Goal: Information Seeking & Learning: Understand process/instructions

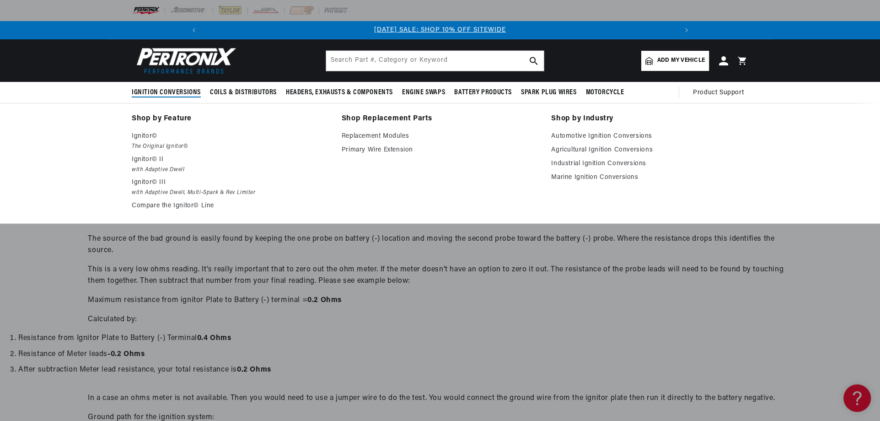
scroll to position [0, 489]
click at [152, 181] on p "Ignitor© III" at bounding box center [230, 182] width 197 height 11
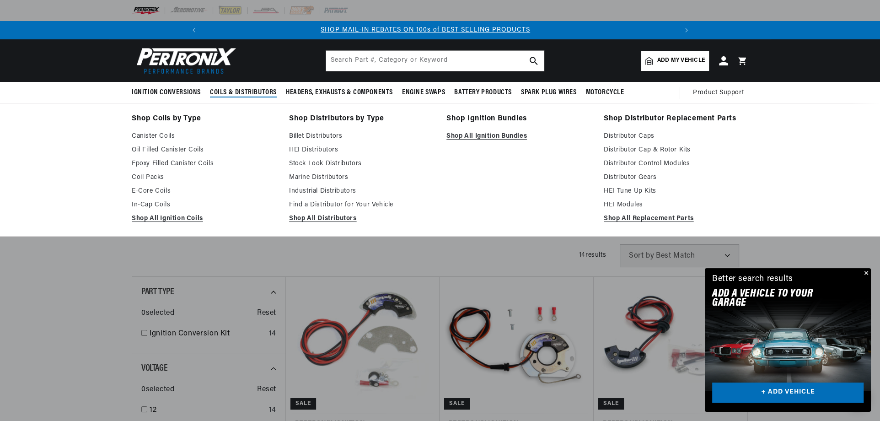
scroll to position [0, 977]
click at [344, 164] on link "Stock Look Distributors" at bounding box center [361, 163] width 144 height 11
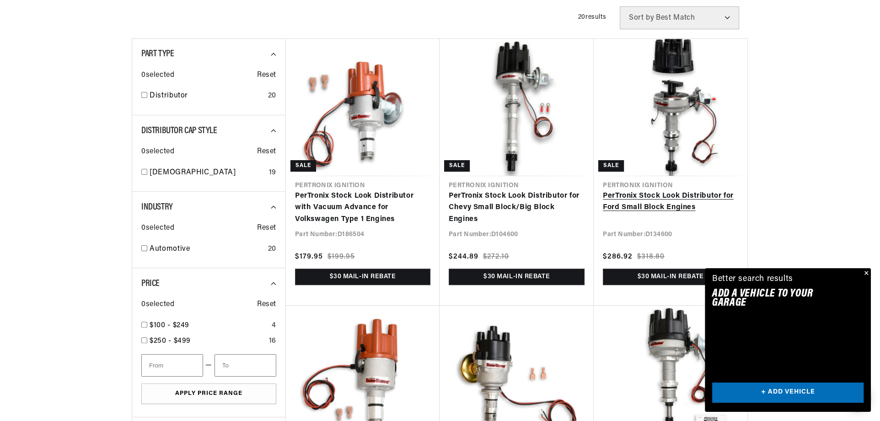
scroll to position [0, 489]
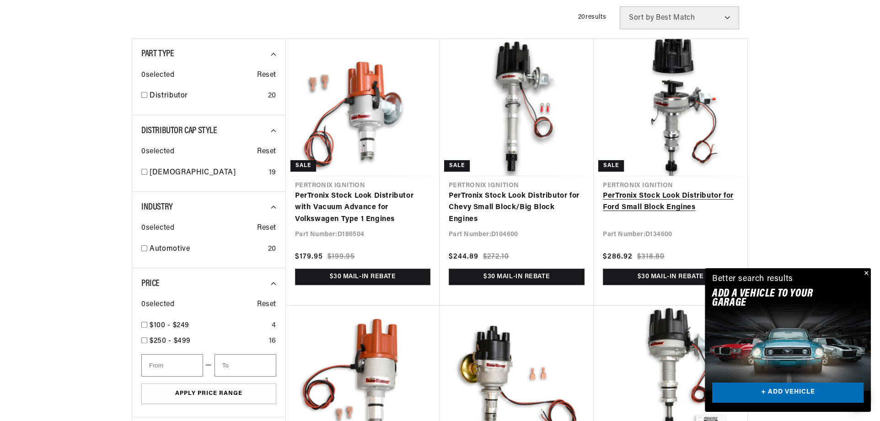
click at [665, 196] on link "PerTronix Stock Look Distributor for Ford Small Block Engines" at bounding box center [670, 201] width 135 height 23
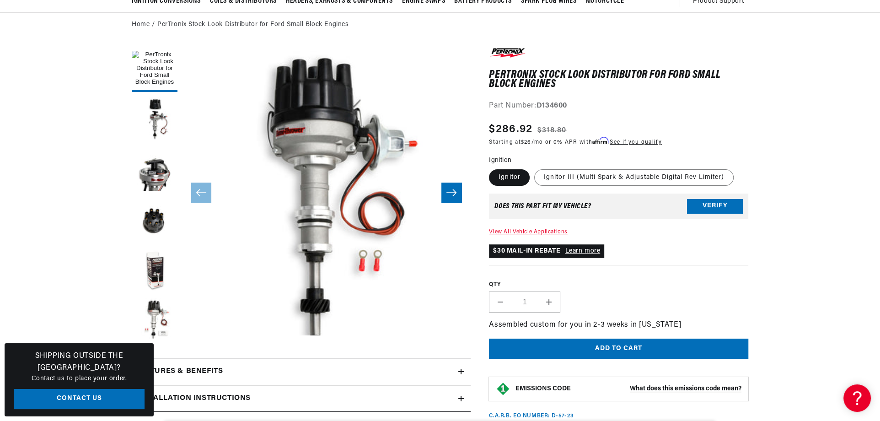
scroll to position [0, 489]
click at [575, 180] on label "Ignitor III (Multi Spark & Adjustable Digital Rev Limiter)" at bounding box center [633, 177] width 199 height 16
click at [534, 168] on input "Ignitor III (Multi Spark & Adjustable Digital Rev Limiter)" at bounding box center [534, 167] width 0 height 0
radio input "true"
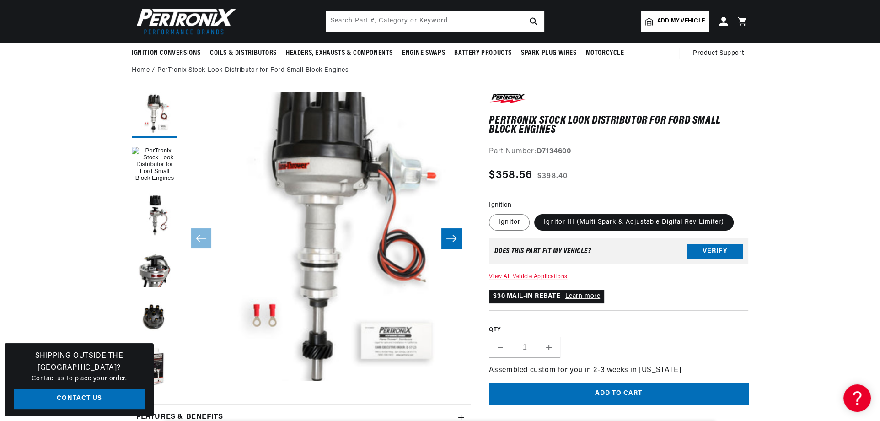
scroll to position [0, 489]
drag, startPoint x: 538, startPoint y: 150, endPoint x: 572, endPoint y: 150, distance: 34.7
click at [571, 150] on strong "D7134600" at bounding box center [553, 151] width 35 height 7
copy strong "D7134600"
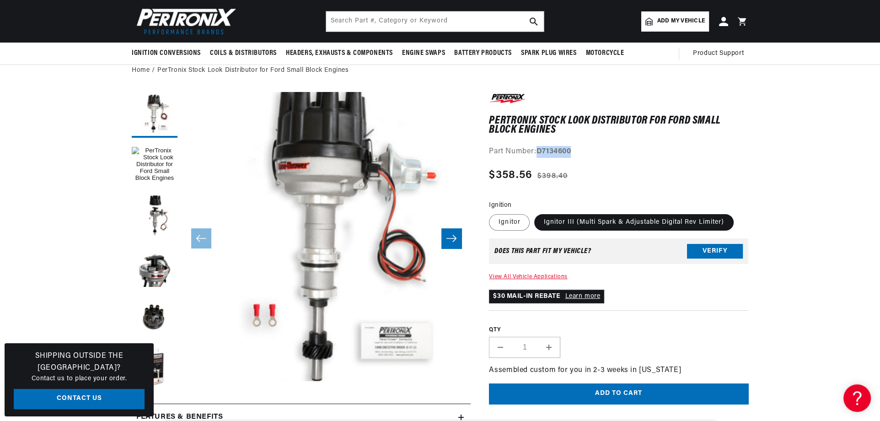
copy strong "D7134600"
click at [524, 223] on label "Ignitor" at bounding box center [509, 222] width 41 height 16
click at [491, 213] on input "Ignitor" at bounding box center [491, 212] width 0 height 0
radio input "true"
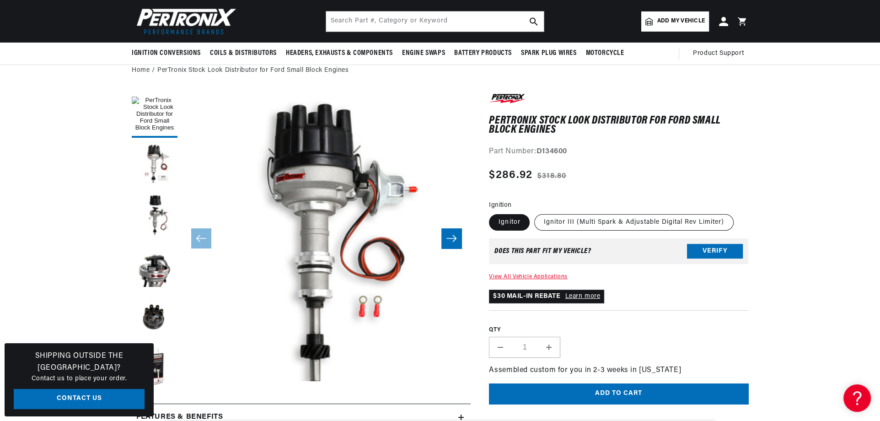
scroll to position [0, 489]
click at [577, 220] on label "Ignitor III (Multi Spark & Adjustable Digital Rev Limiter)" at bounding box center [633, 222] width 199 height 16
click at [534, 213] on input "Ignitor III (Multi Spark & Adjustable Digital Rev Limiter)" at bounding box center [534, 212] width 0 height 0
radio input "true"
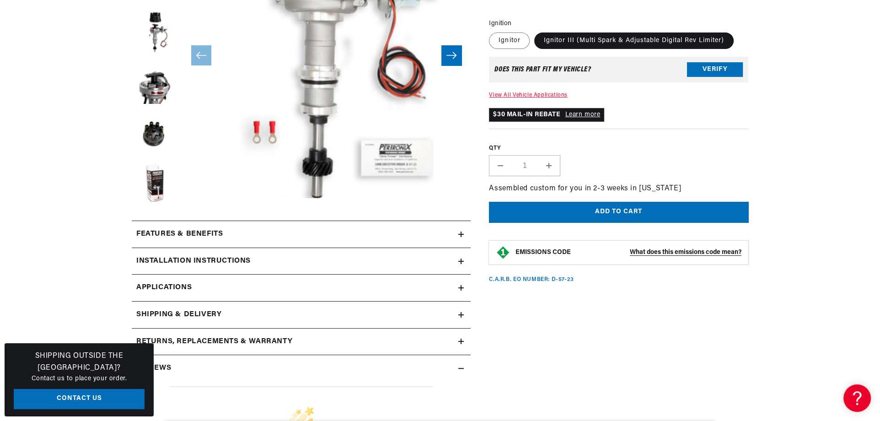
scroll to position [366, 0]
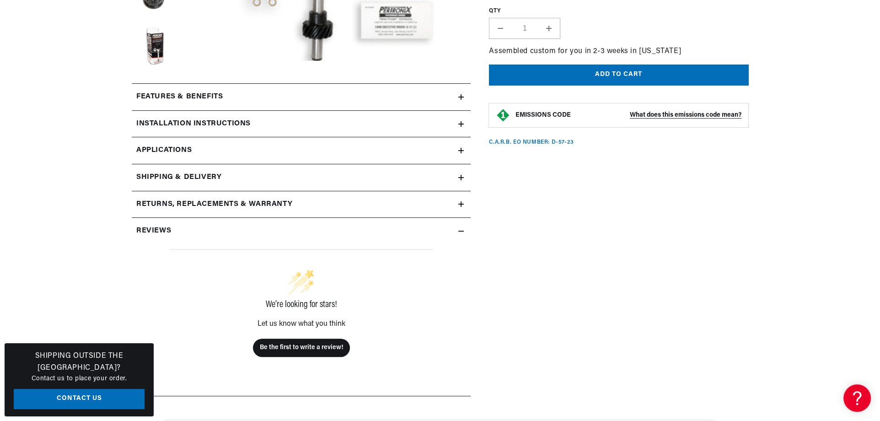
click at [220, 123] on h2 "Installation instructions" at bounding box center [193, 124] width 114 height 12
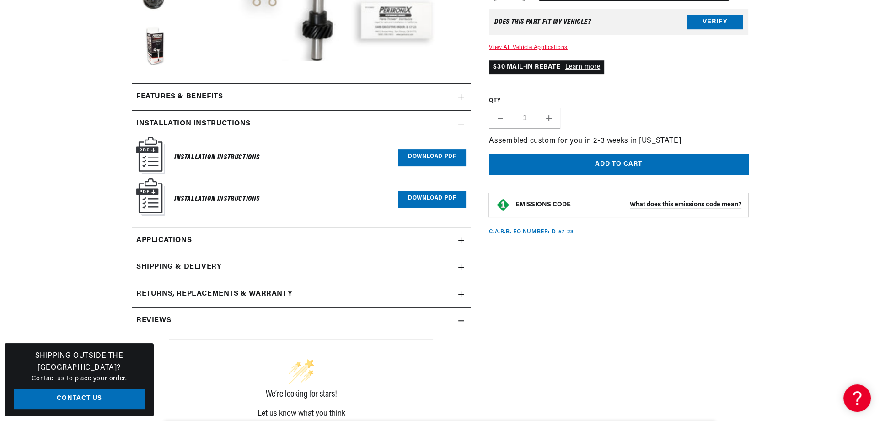
scroll to position [0, 489]
click at [437, 155] on link "Download PDF" at bounding box center [432, 157] width 68 height 17
click at [438, 192] on link "Download PDF" at bounding box center [432, 199] width 68 height 17
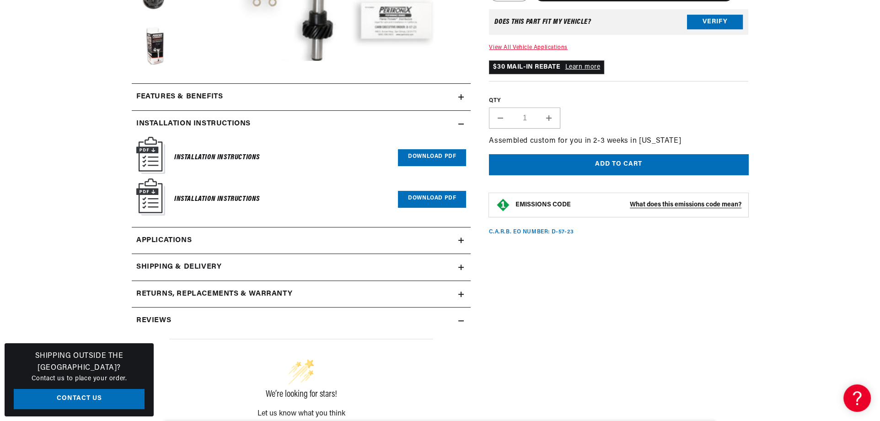
click at [442, 160] on link "Download PDF" at bounding box center [432, 157] width 68 height 17
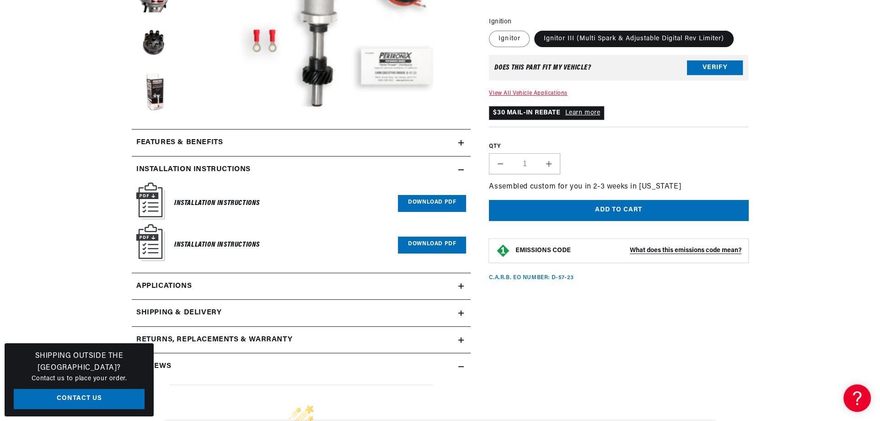
scroll to position [366, 0]
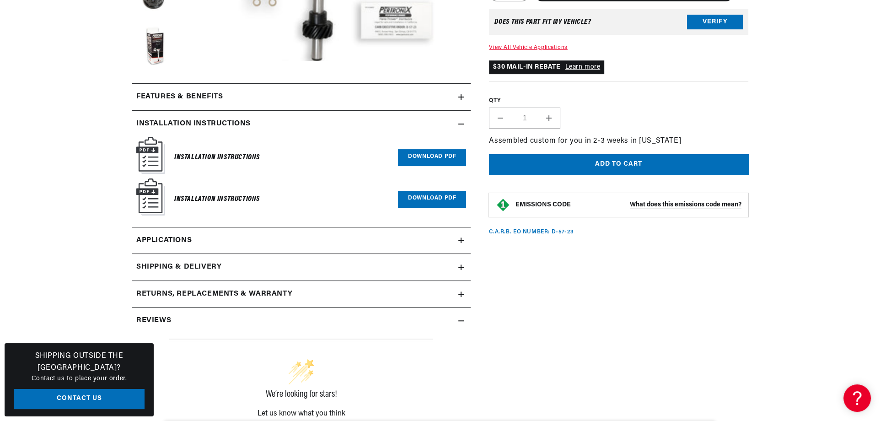
click at [217, 94] on h2 "Features & Benefits" at bounding box center [179, 97] width 86 height 12
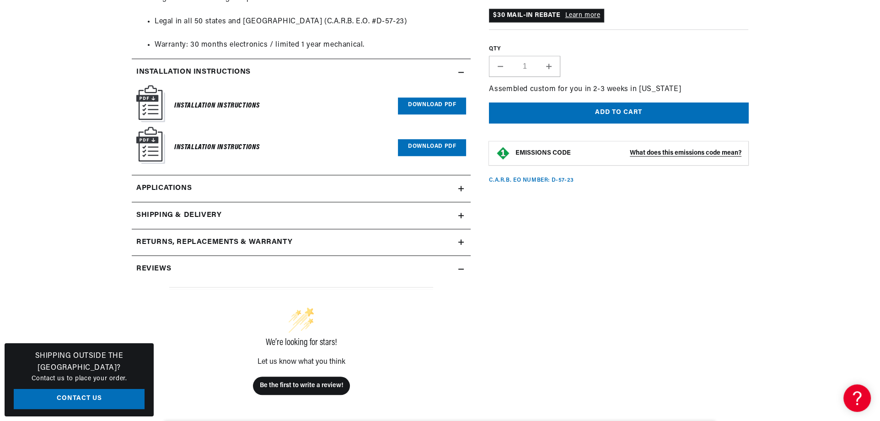
scroll to position [0, 0]
click at [160, 187] on span "Applications" at bounding box center [163, 188] width 55 height 12
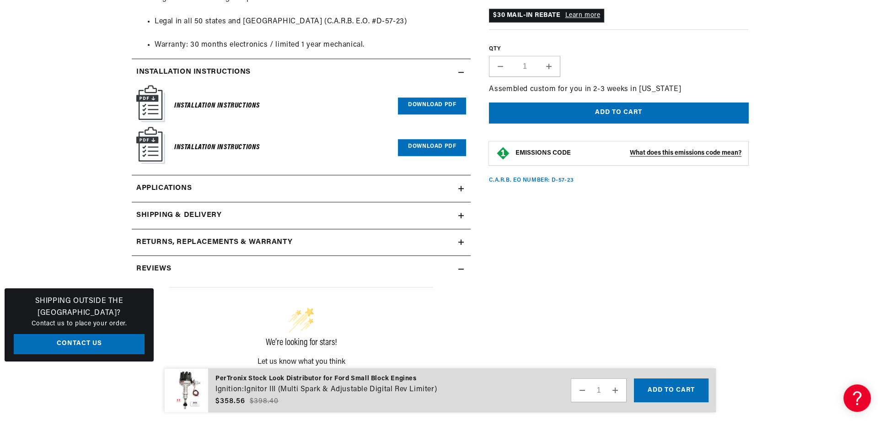
scroll to position [1825, 0]
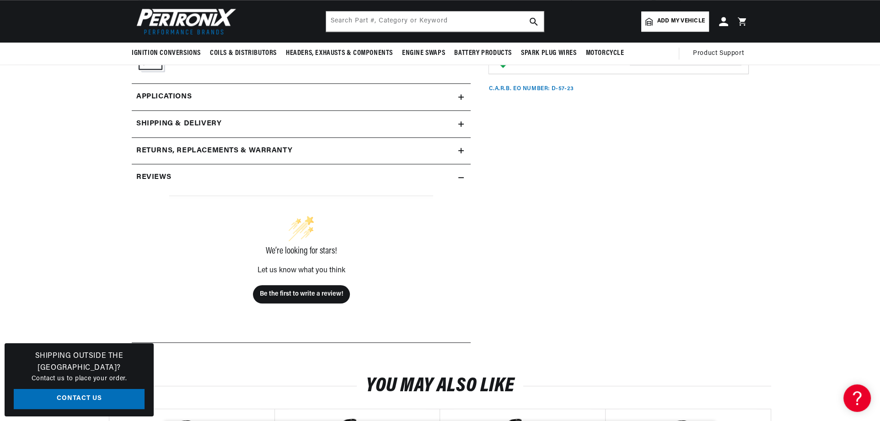
scroll to position [960, 0]
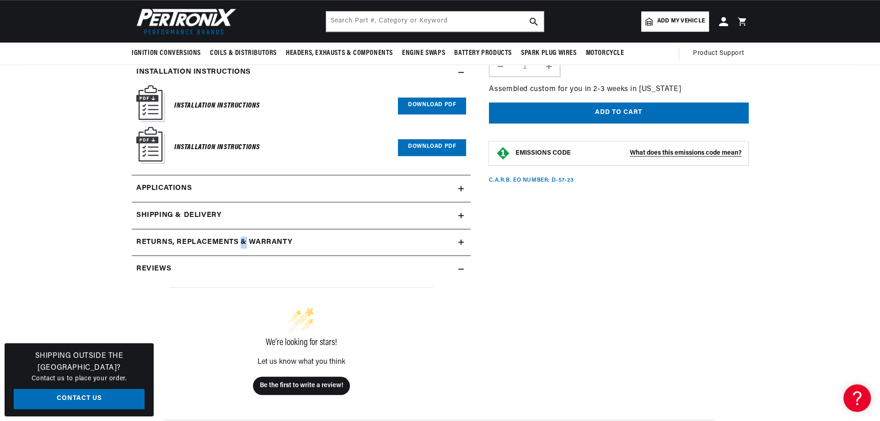
click at [244, 237] on h2 "Returns, Replacements & Warranty" at bounding box center [214, 242] width 156 height 12
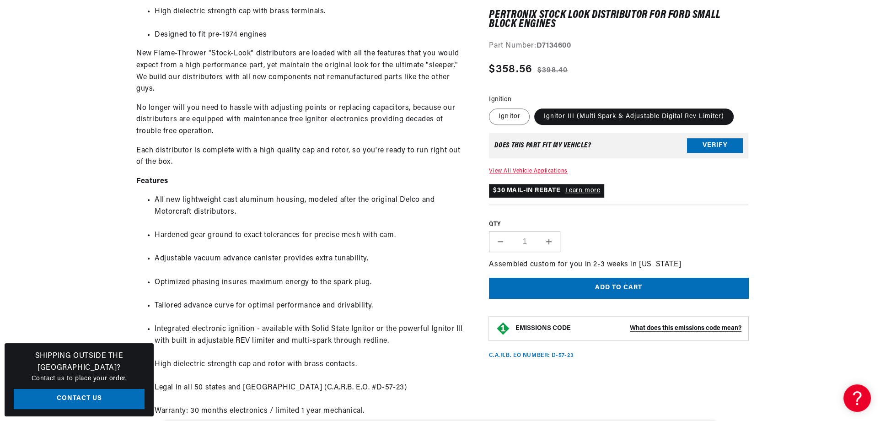
scroll to position [0, 977]
